Goal: Check status: Check status

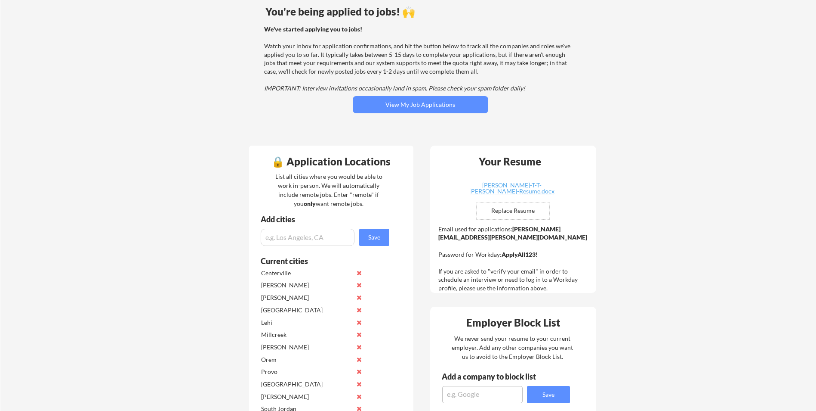
scroll to position [86, 0]
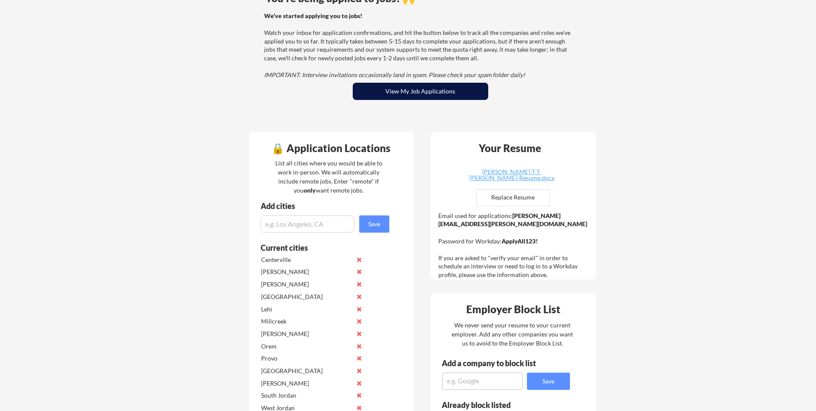
click at [408, 87] on button "View My Job Applications" at bounding box center [421, 91] width 136 height 17
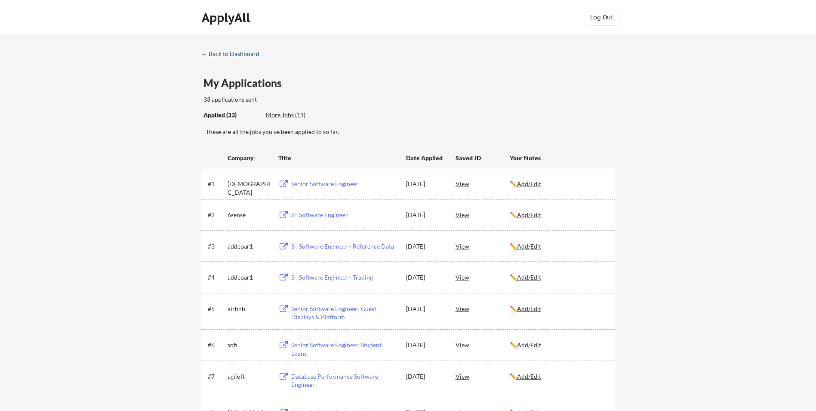
click at [231, 53] on div "← Back to Dashboard" at bounding box center [233, 54] width 65 height 6
